Goal: Navigation & Orientation: Find specific page/section

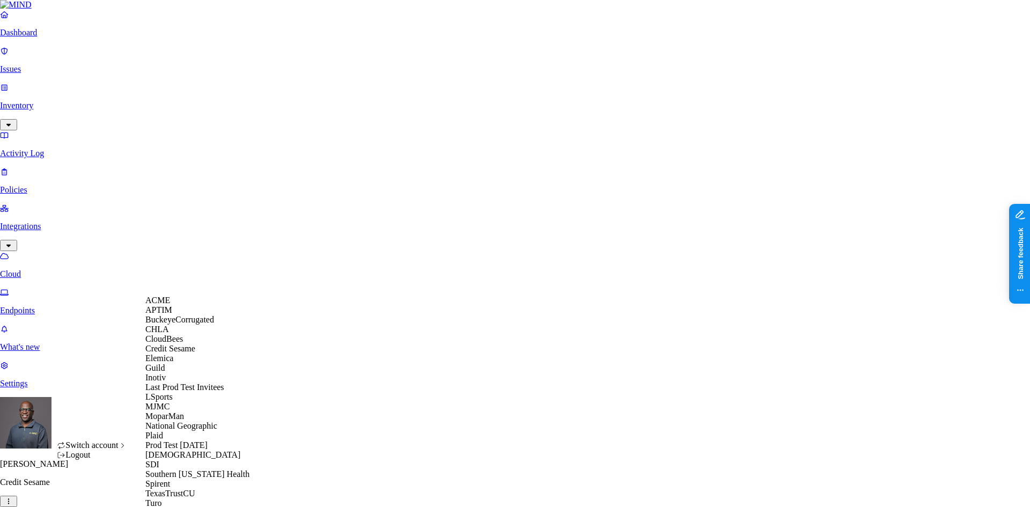
scroll to position [161, 0]
click at [178, 402] on div "MJMC" at bounding box center [197, 407] width 104 height 10
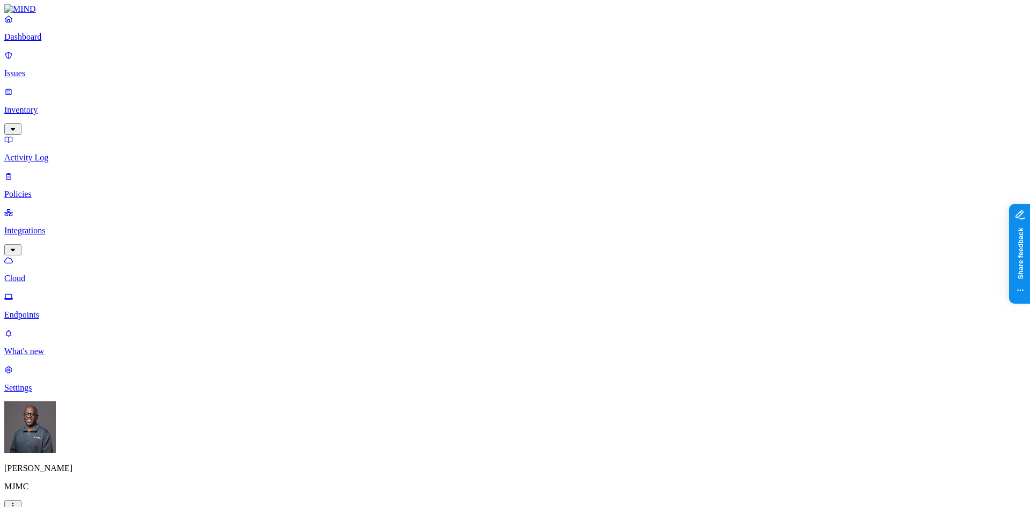
click at [57, 393] on p "Settings" at bounding box center [515, 388] width 1022 height 10
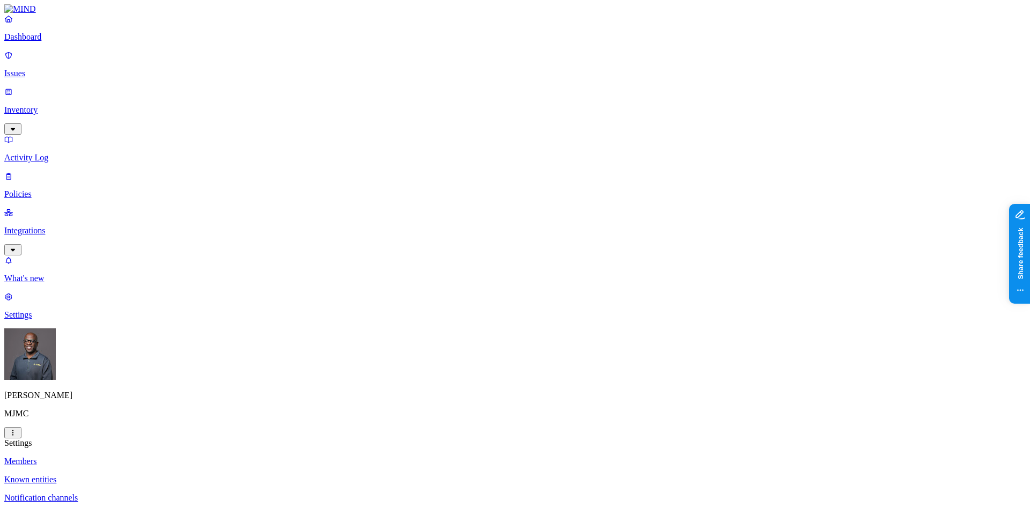
drag, startPoint x: 536, startPoint y: 105, endPoint x: 519, endPoint y: 108, distance: 16.9
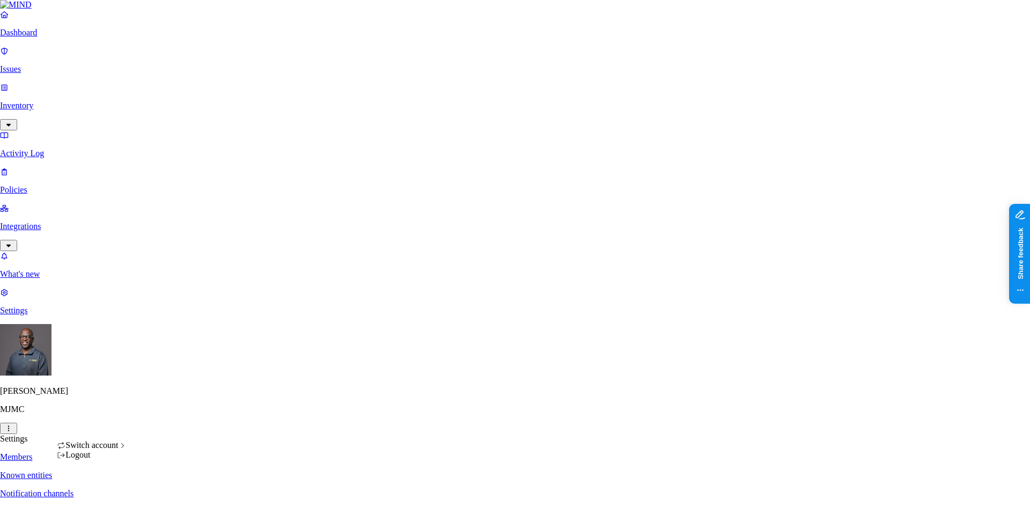
click at [103, 493] on html "Dashboard Issues Inventory Activity Log Policies Integrations What's new 1 Sett…" at bounding box center [515, 351] width 1030 height 702
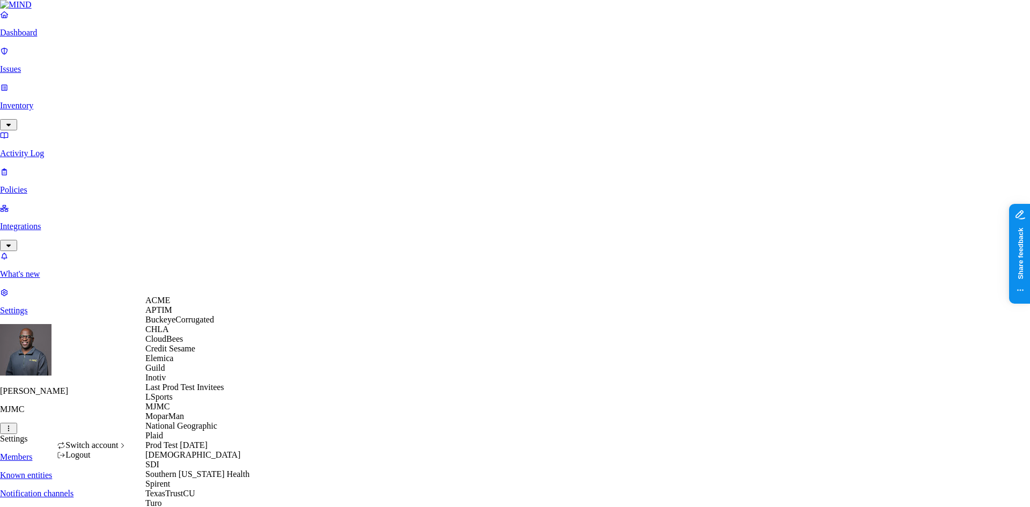
drag, startPoint x: 378, startPoint y: 233, endPoint x: 190, endPoint y: 327, distance: 210.2
click at [376, 233] on html "Dashboard Issues Inventory Activity Log Policies Integrations What's new 1 Sett…" at bounding box center [515, 351] width 1030 height 702
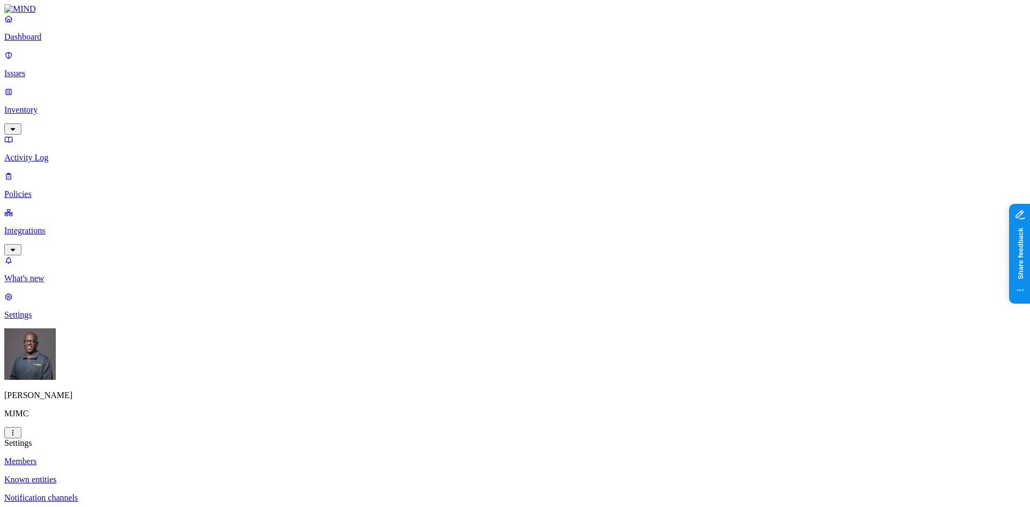
click at [69, 320] on p "Settings" at bounding box center [515, 315] width 1022 height 10
click at [65, 320] on nav "Dashboard Issues Inventory Activity Log Policies Integrations What's new 1 Sett…" at bounding box center [515, 167] width 1022 height 306
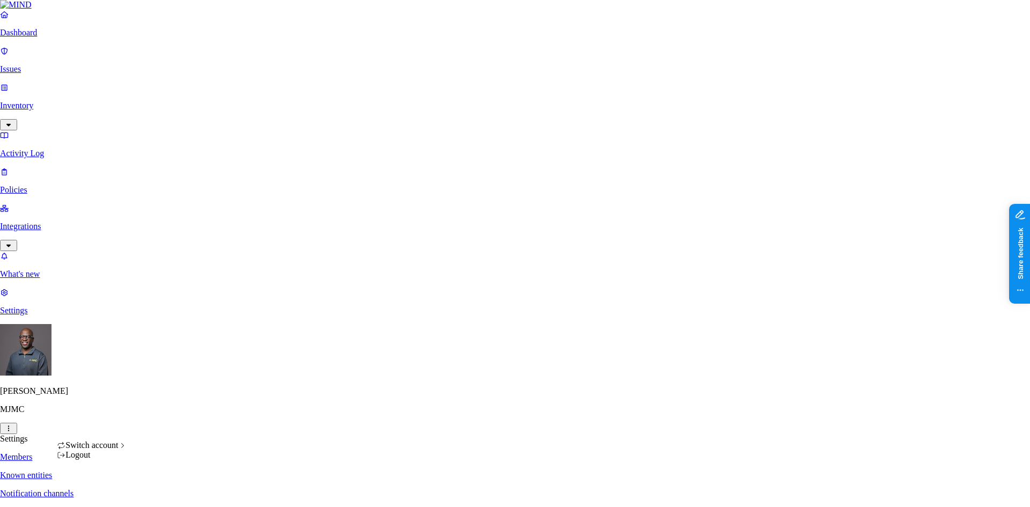
click at [101, 492] on html "Dashboard Issues Inventory Activity Log Policies Integrations What's new 1 Sett…" at bounding box center [515, 351] width 1030 height 702
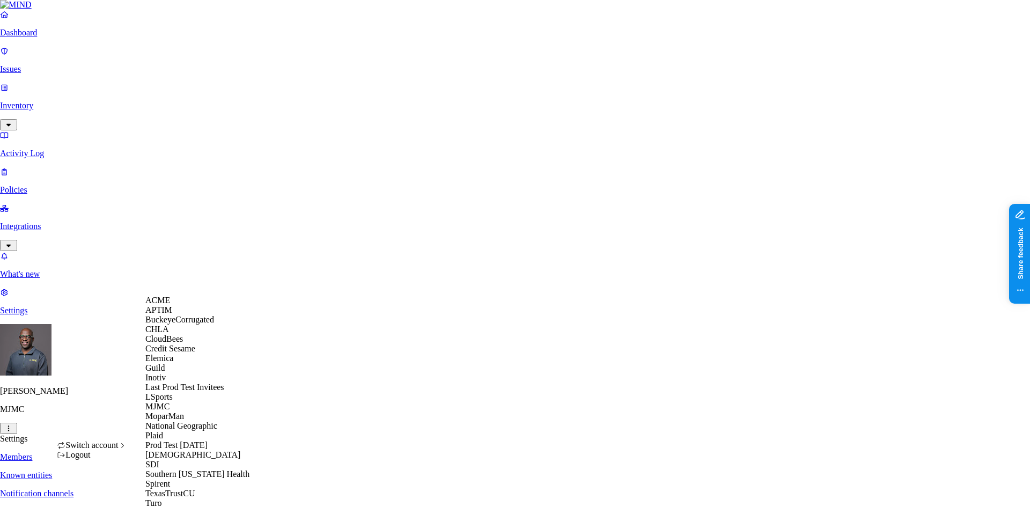
scroll to position [223, 0]
click at [162, 450] on span "[DEMOGRAPHIC_DATA]" at bounding box center [192, 454] width 95 height 9
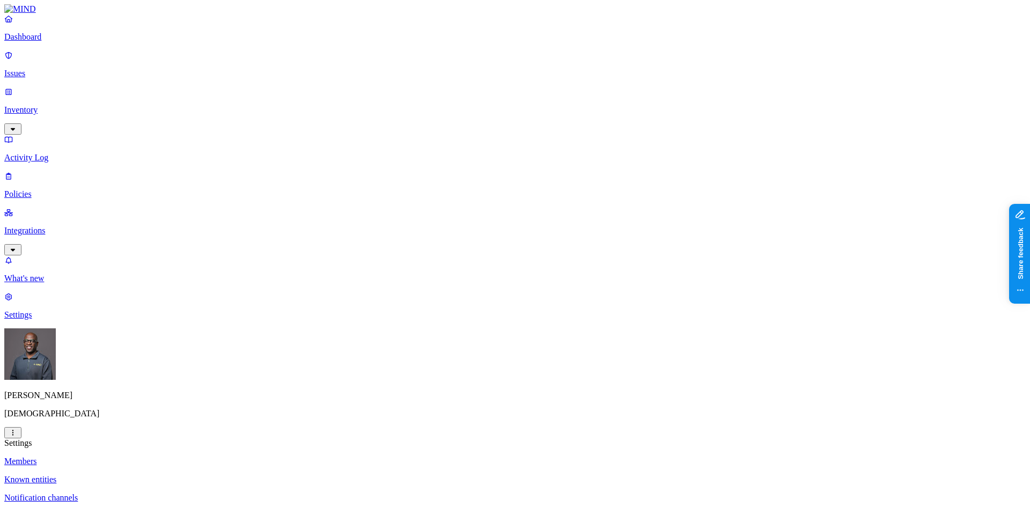
click at [40, 226] on p "Integrations" at bounding box center [515, 231] width 1022 height 10
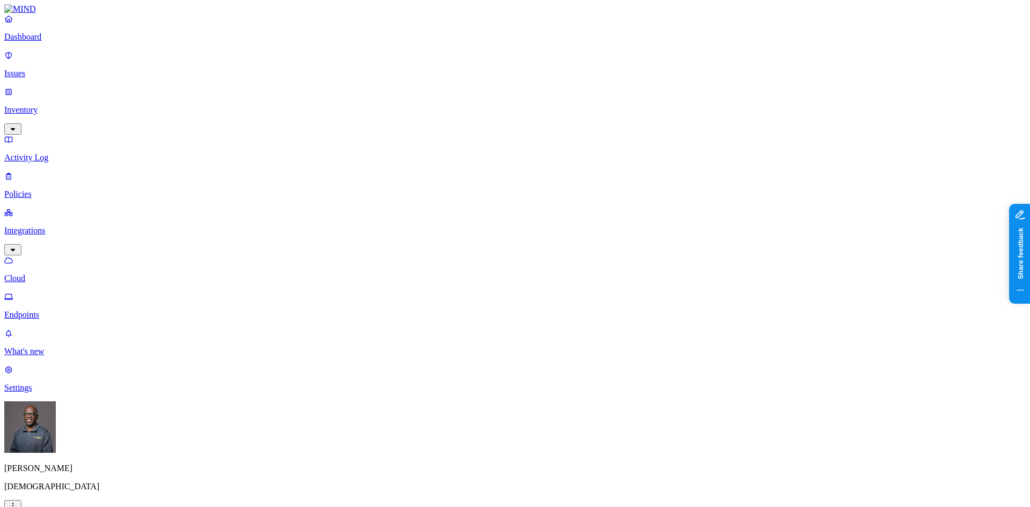
click at [55, 42] on p "Dashboard" at bounding box center [515, 37] width 1022 height 10
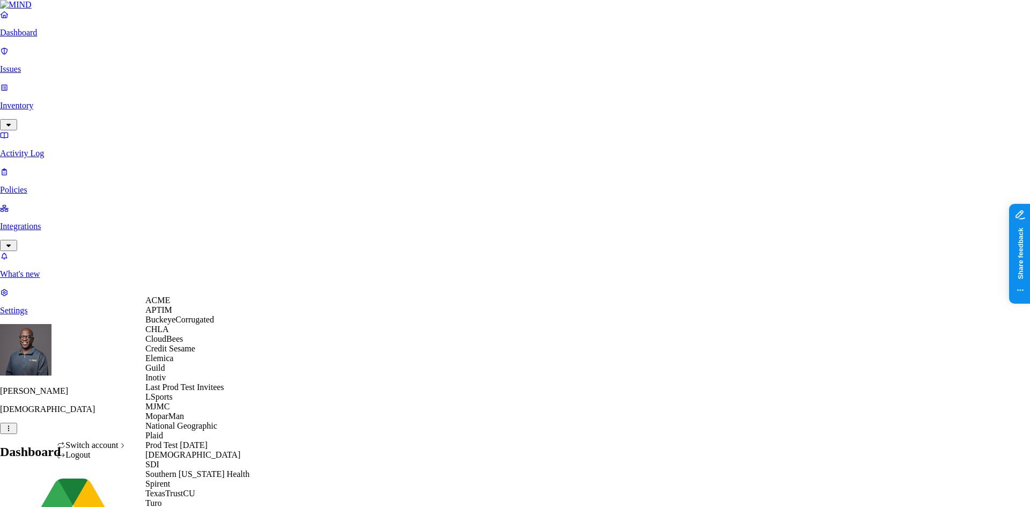
click at [184, 353] on span "Credit Sesame" at bounding box center [170, 348] width 50 height 9
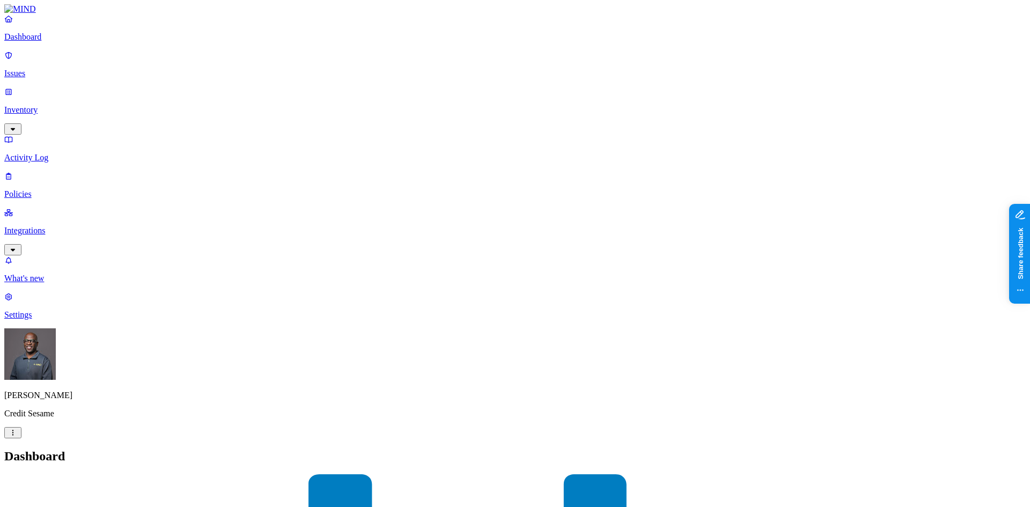
click at [40, 189] on p "Policies" at bounding box center [515, 194] width 1022 height 10
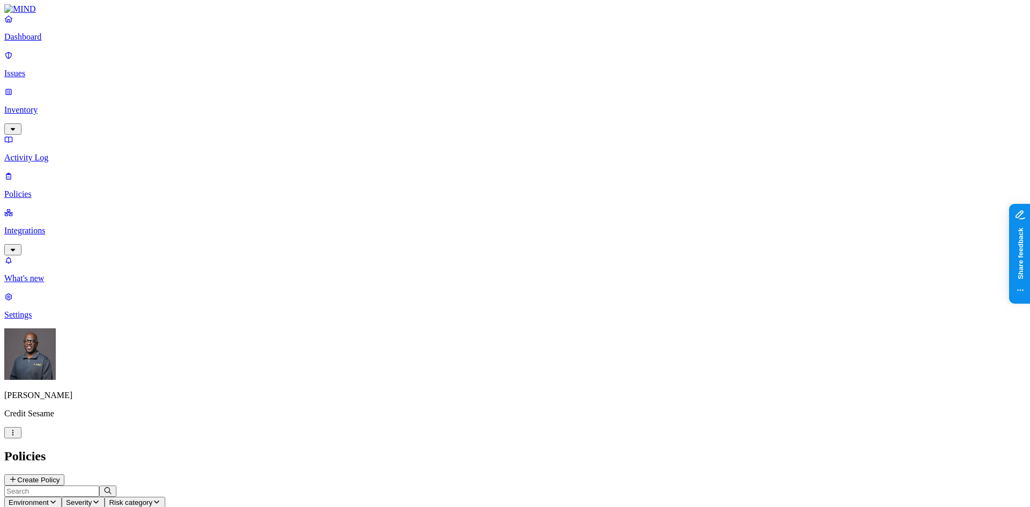
click at [45, 42] on p "Dashboard" at bounding box center [515, 37] width 1022 height 10
